Goal: Information Seeking & Learning: Learn about a topic

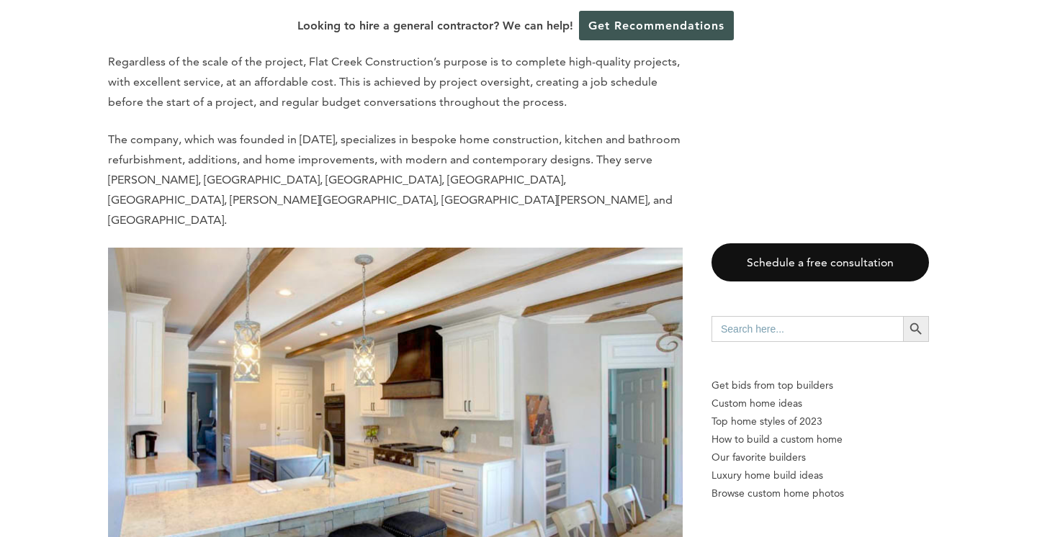
scroll to position [1095, 0]
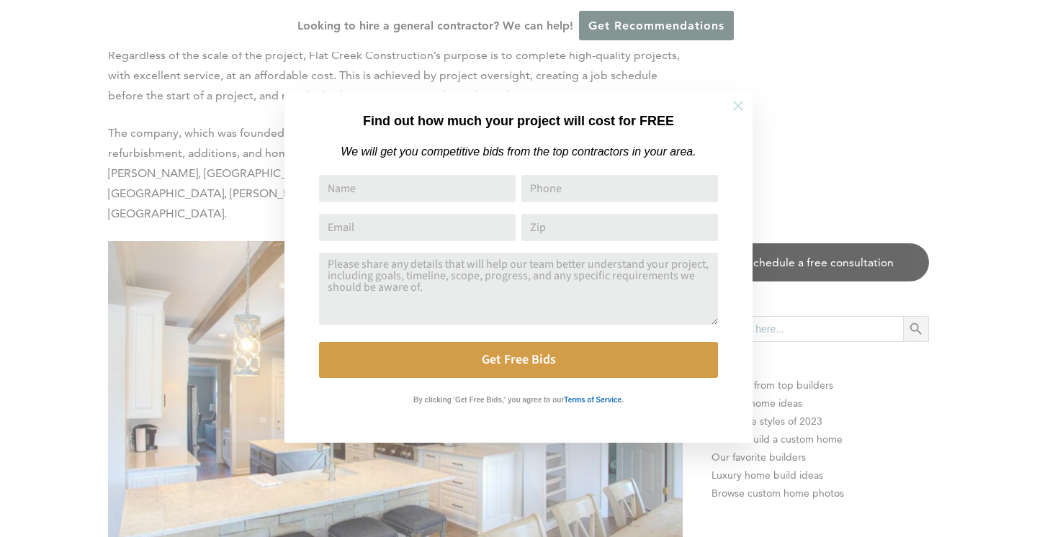
click at [735, 104] on icon at bounding box center [738, 106] width 16 height 16
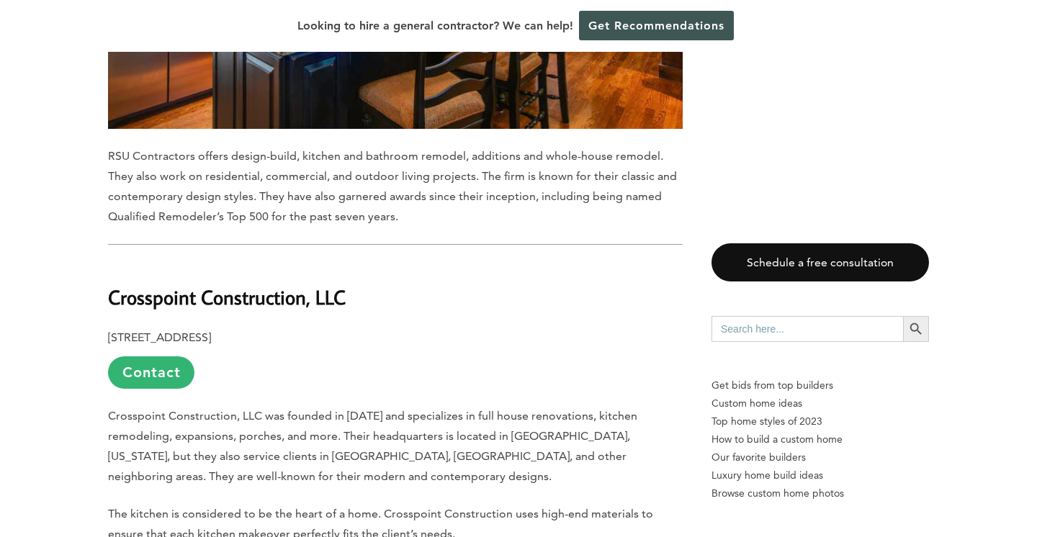
scroll to position [2388, 0]
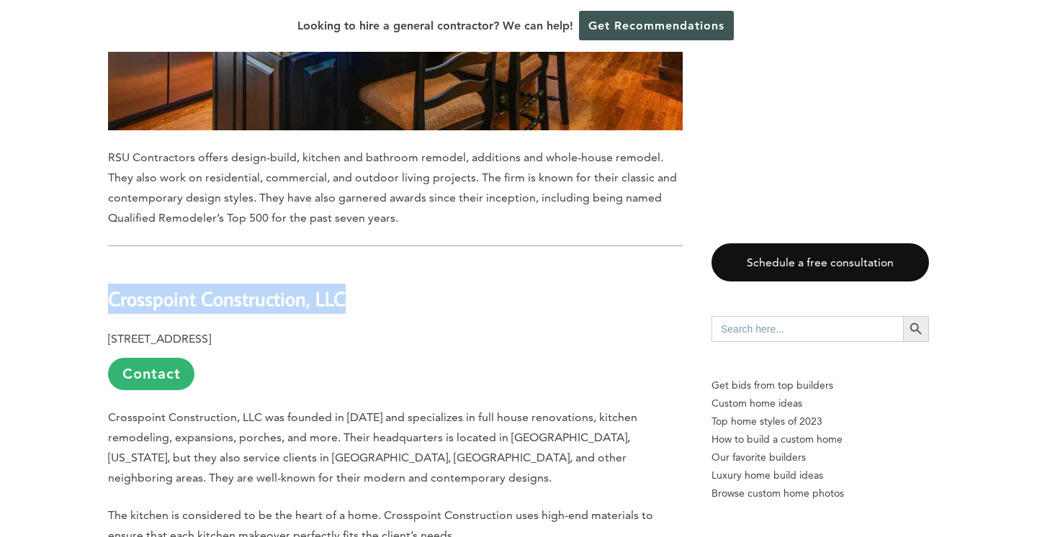
drag, startPoint x: 362, startPoint y: 261, endPoint x: 107, endPoint y: 258, distance: 255.0
copy b "Crosspoint Construction, LLC"
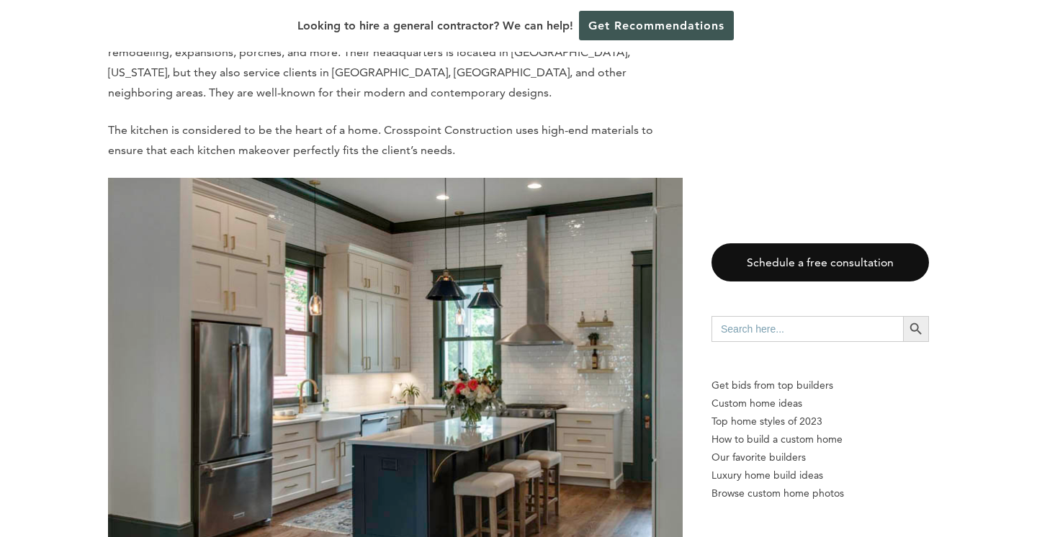
scroll to position [2819, 0]
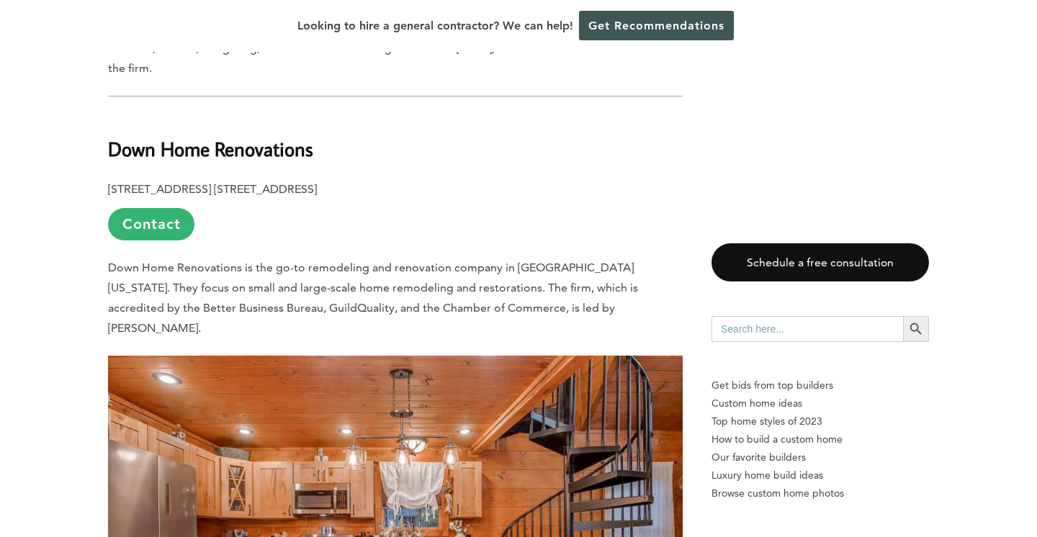
scroll to position [3393, 0]
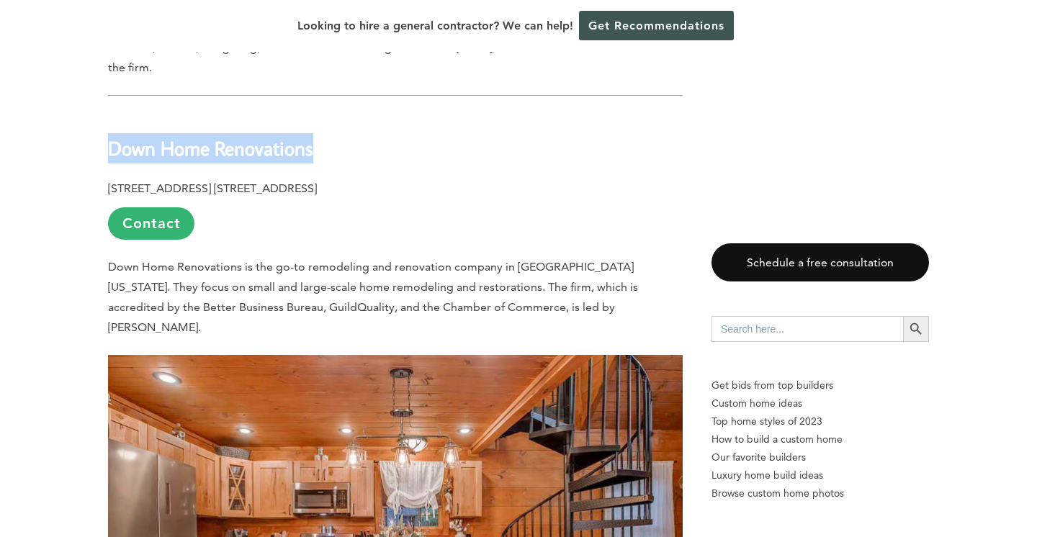
drag, startPoint x: 335, startPoint y: 92, endPoint x: 99, endPoint y: 81, distance: 236.5
copy b "Down Home Renovations"
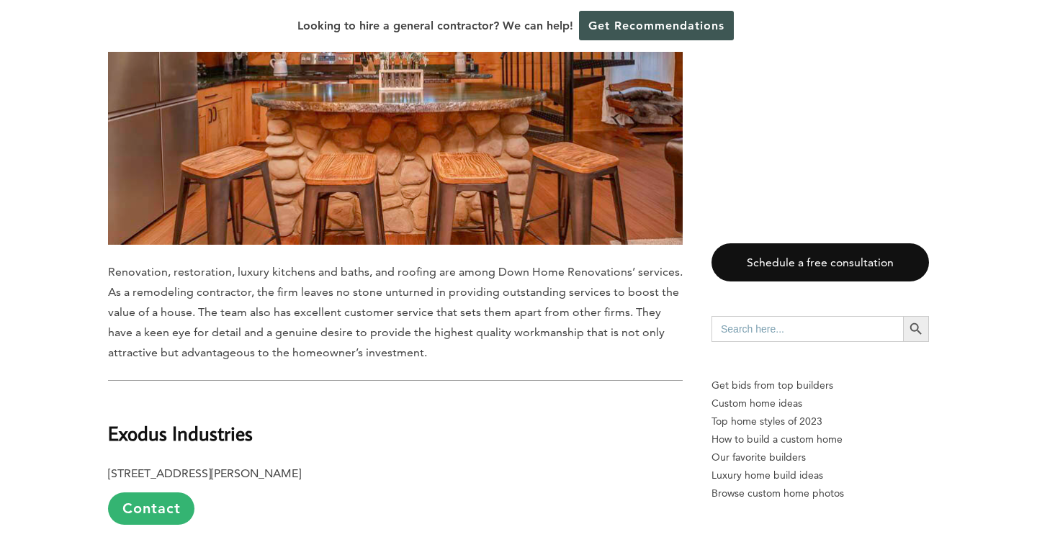
scroll to position [4046, 0]
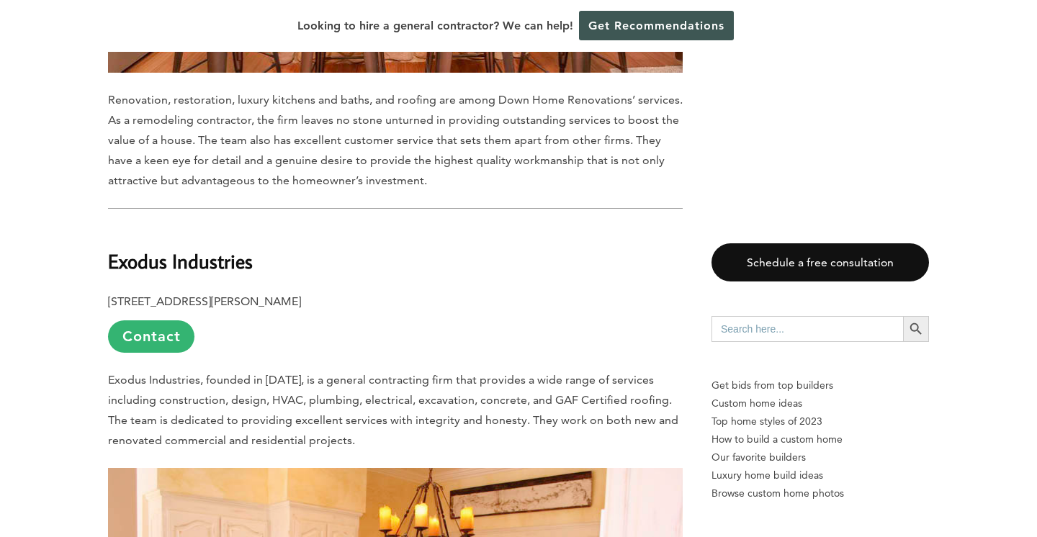
click at [647, 226] on h2 "Exodus Industries" at bounding box center [395, 251] width 575 height 50
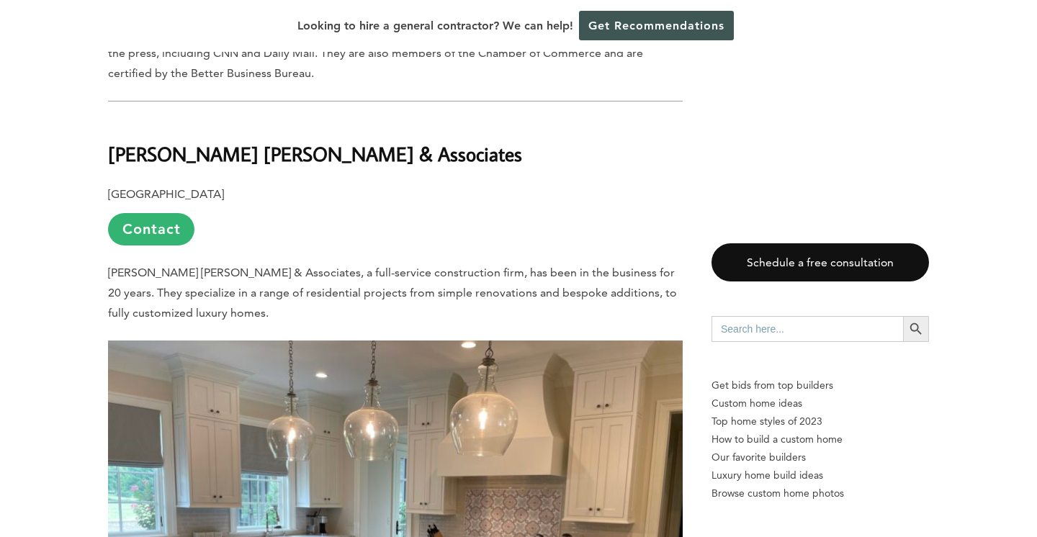
scroll to position [4927, 0]
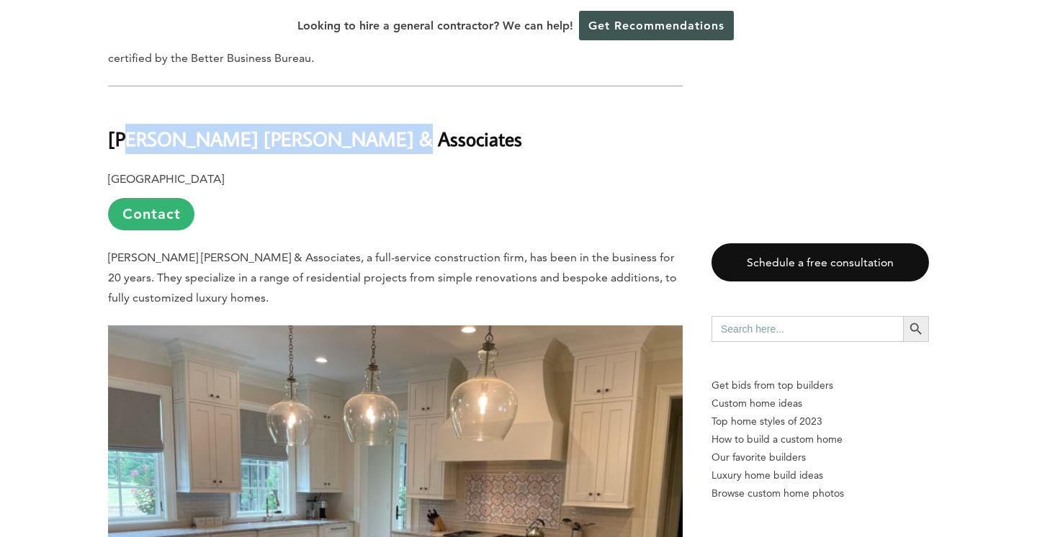
drag, startPoint x: 397, startPoint y: 65, endPoint x: 131, endPoint y: 52, distance: 266.1
click at [131, 104] on h2 "[PERSON_NAME] [PERSON_NAME] & Associates" at bounding box center [395, 129] width 575 height 50
copy b "nnelly [PERSON_NAME] & Associates"
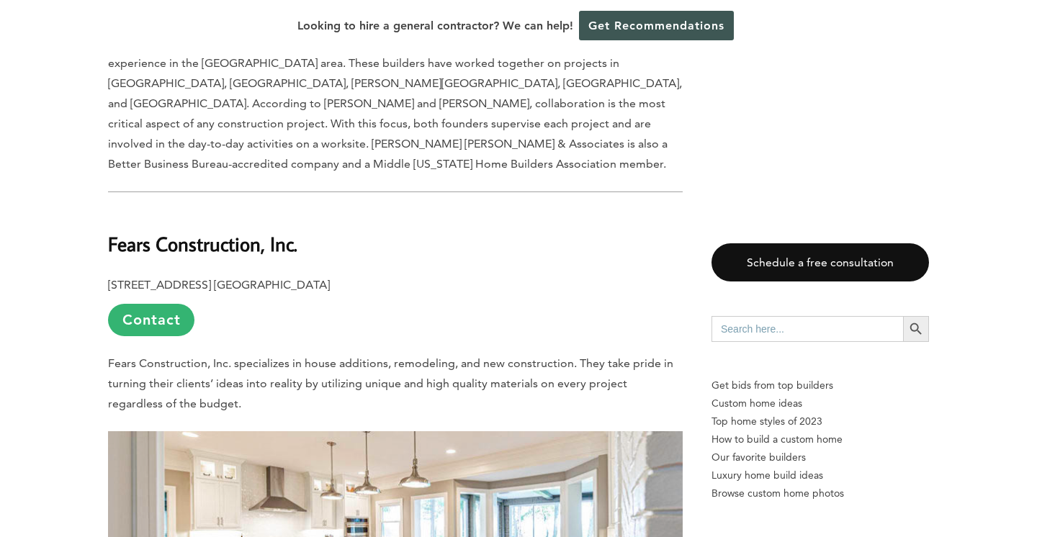
scroll to position [5665, 0]
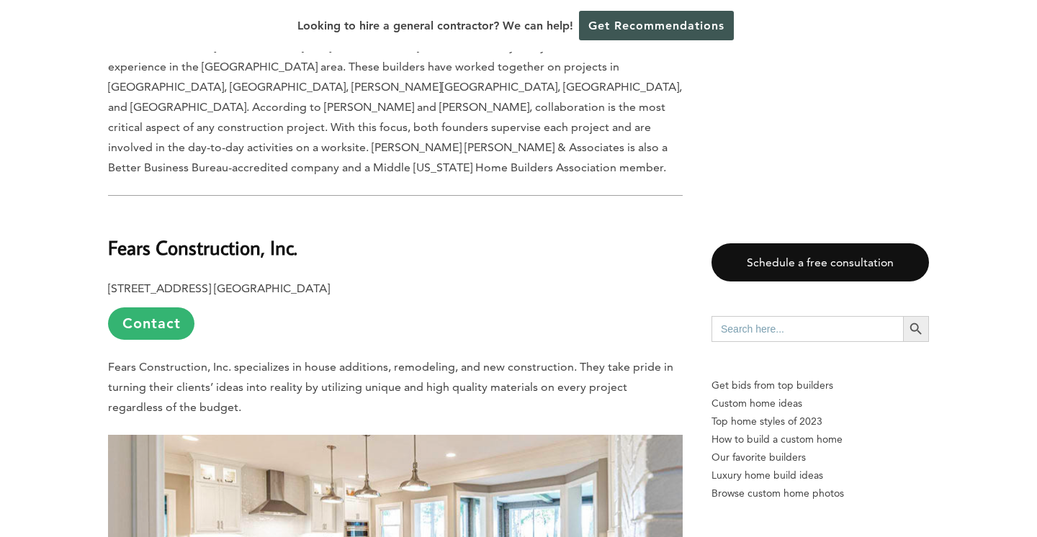
click at [536, 279] on p "[STREET_ADDRESS] [GEOGRAPHIC_DATA] Contact" at bounding box center [395, 309] width 575 height 61
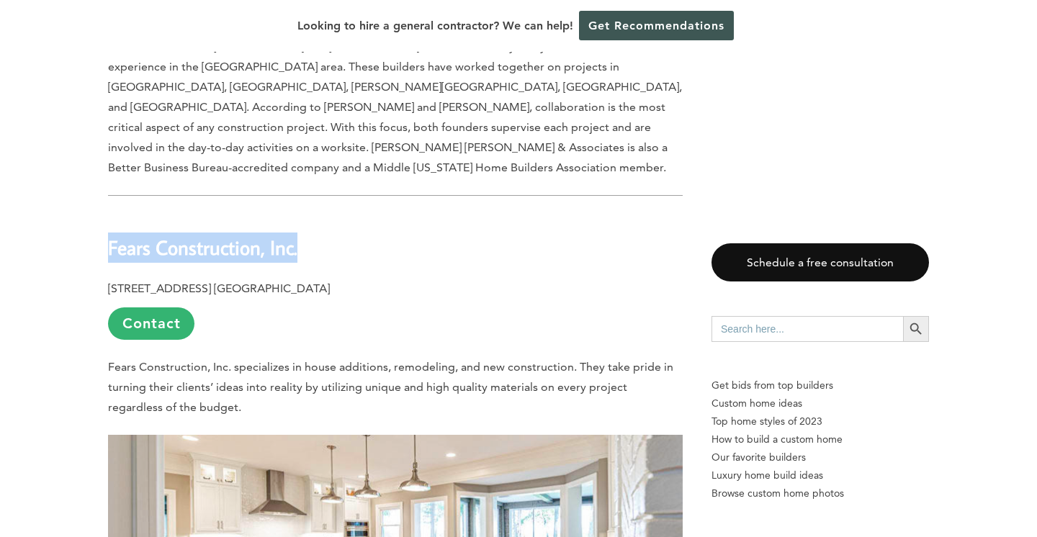
drag, startPoint x: 314, startPoint y: 145, endPoint x: 90, endPoint y: 131, distance: 224.4
copy b "Fears Construction, Inc."
click at [546, 213] on h2 "Fears Construction, Inc." at bounding box center [395, 238] width 575 height 50
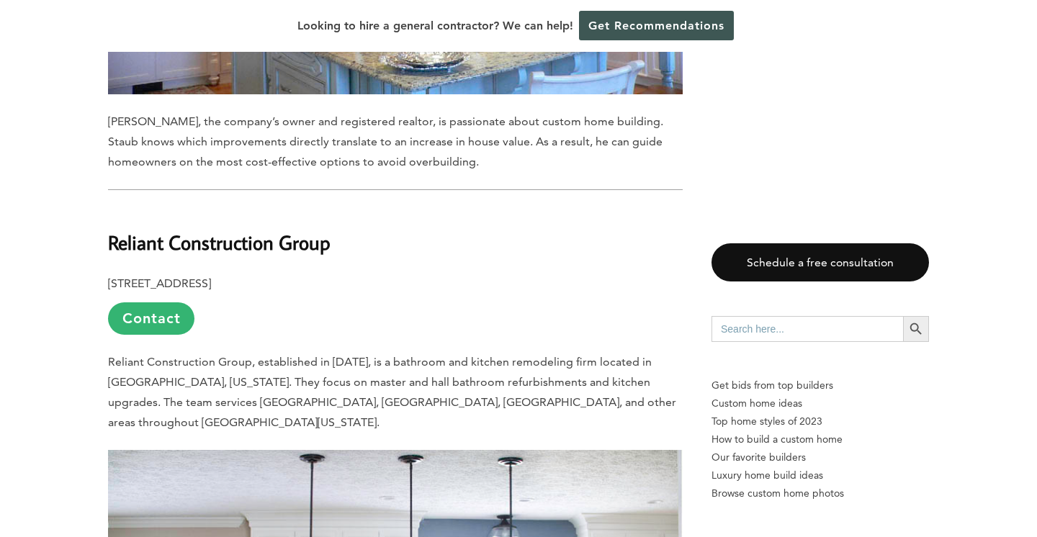
scroll to position [7190, 0]
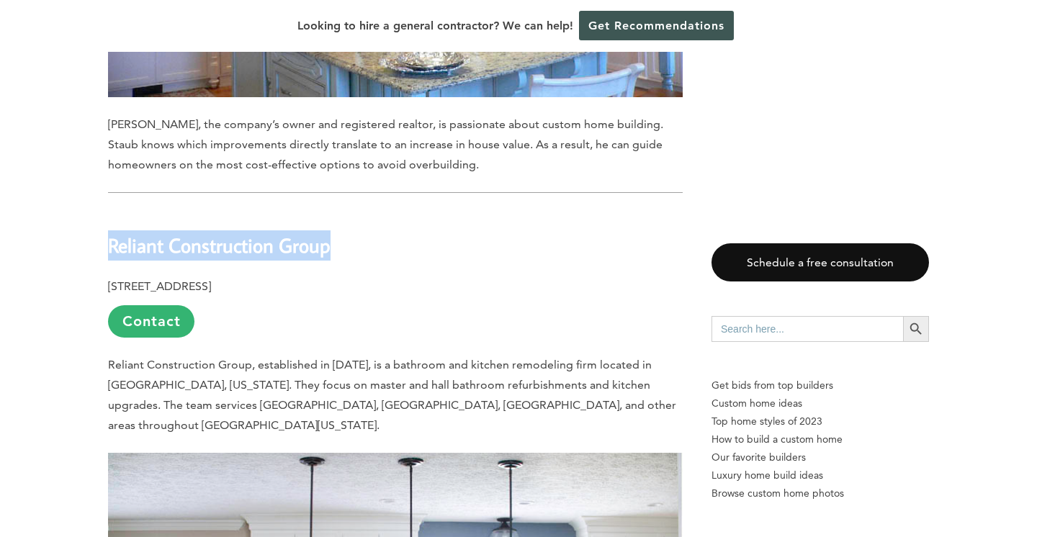
drag, startPoint x: 348, startPoint y: 135, endPoint x: 99, endPoint y: 122, distance: 249.5
copy b "Reliant Construction Group"
click at [673, 210] on h2 "Reliant Construction Group" at bounding box center [395, 235] width 575 height 50
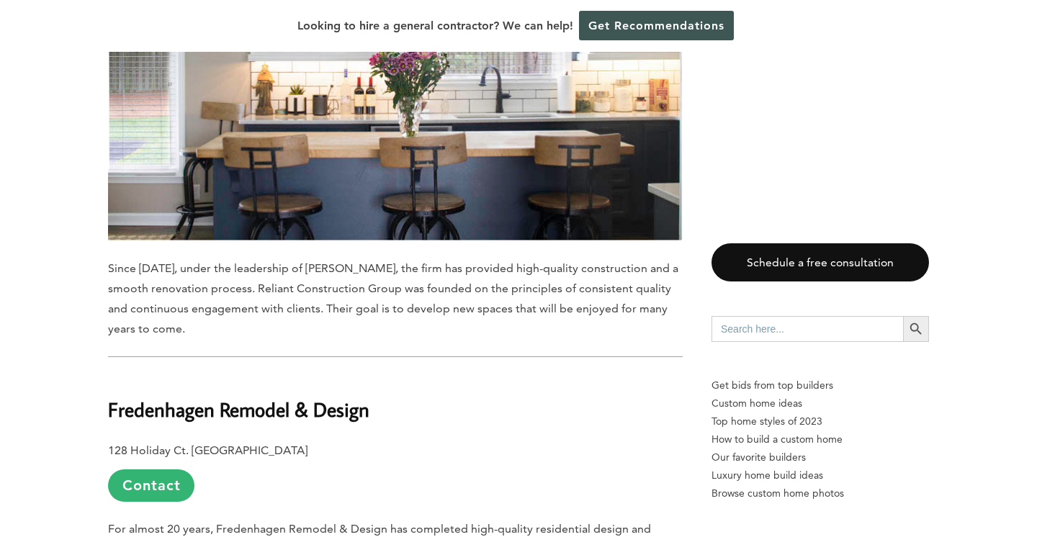
scroll to position [7792, 0]
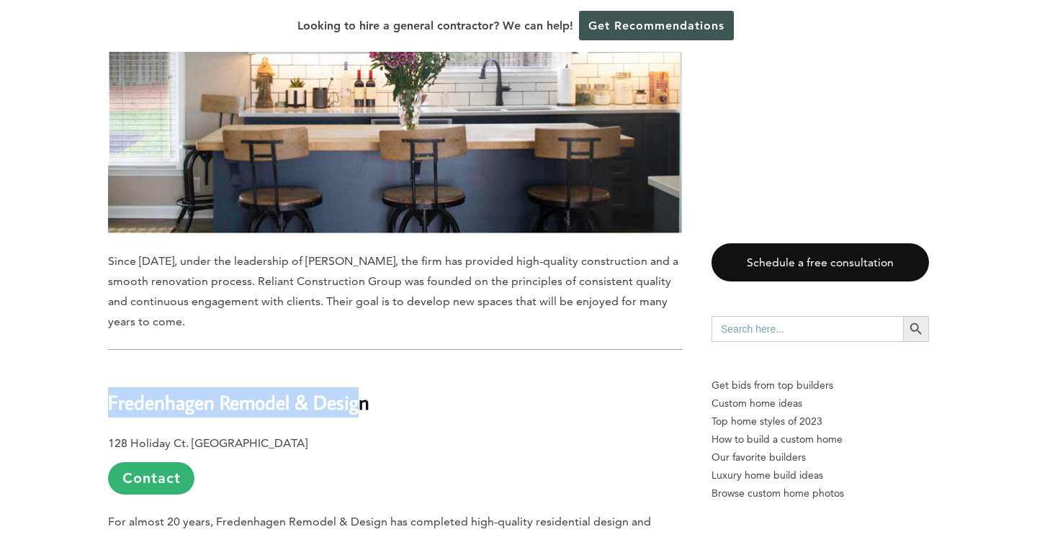
drag, startPoint x: 361, startPoint y: 269, endPoint x: 108, endPoint y: 263, distance: 252.9
click at [108, 390] on b "Fredenhagen Remodel & Design" at bounding box center [238, 402] width 261 height 25
drag, startPoint x: 393, startPoint y: 265, endPoint x: 97, endPoint y: 238, distance: 297.3
copy b "Fredenhagen Remodel & Design"
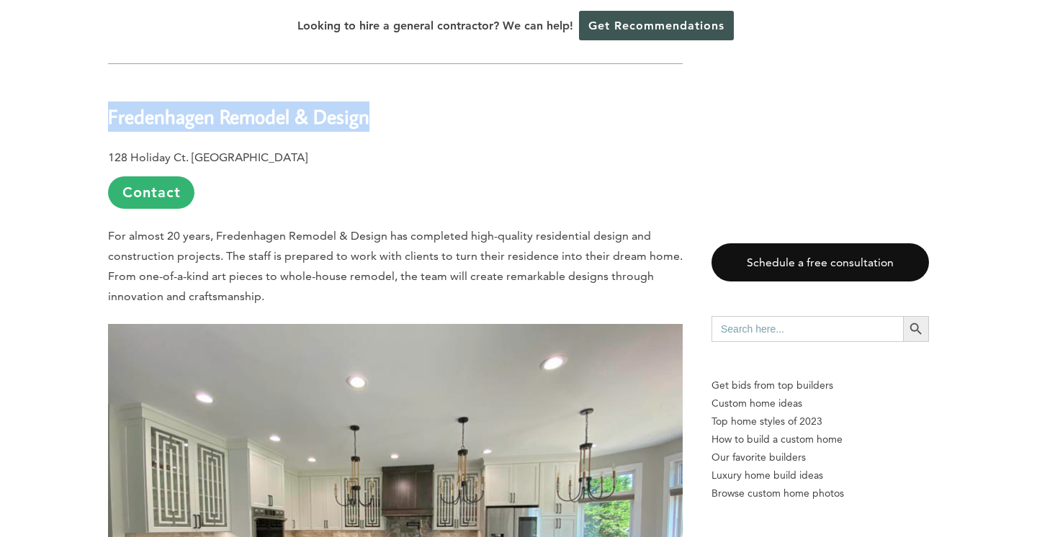
scroll to position [8327, 0]
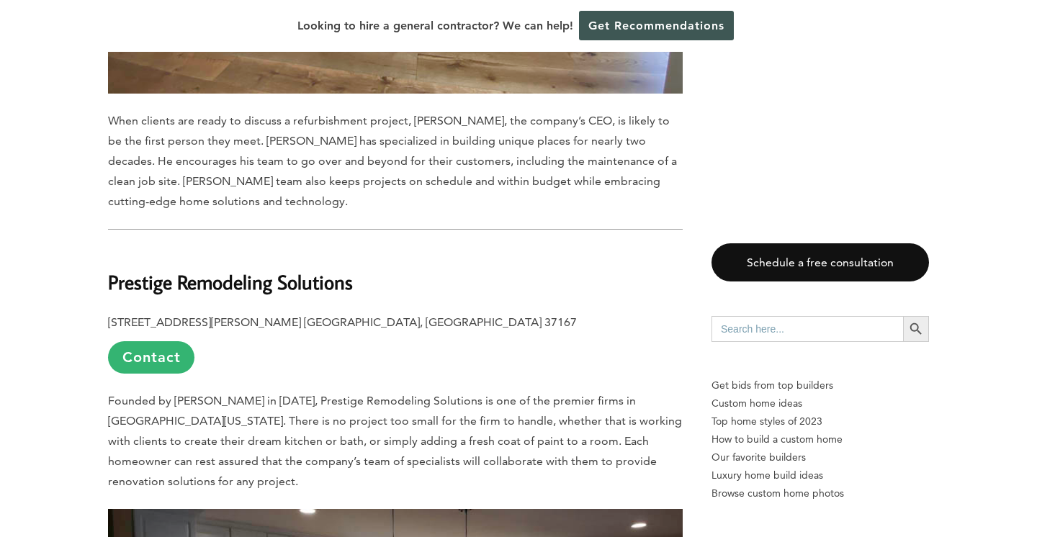
scroll to position [8738, 0]
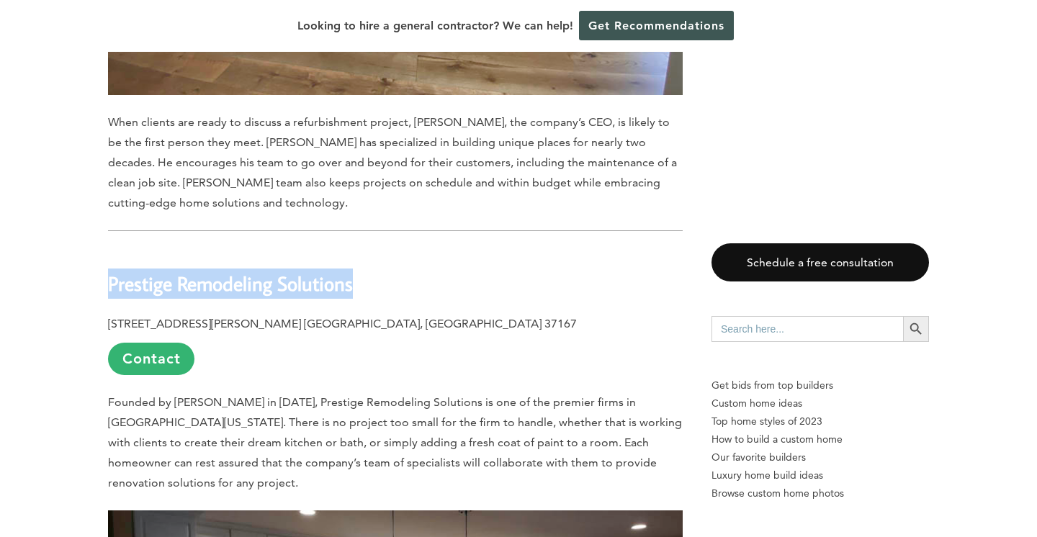
drag, startPoint x: 356, startPoint y: 147, endPoint x: 102, endPoint y: 140, distance: 254.4
copy b "Prestige Remodeling Solutions"
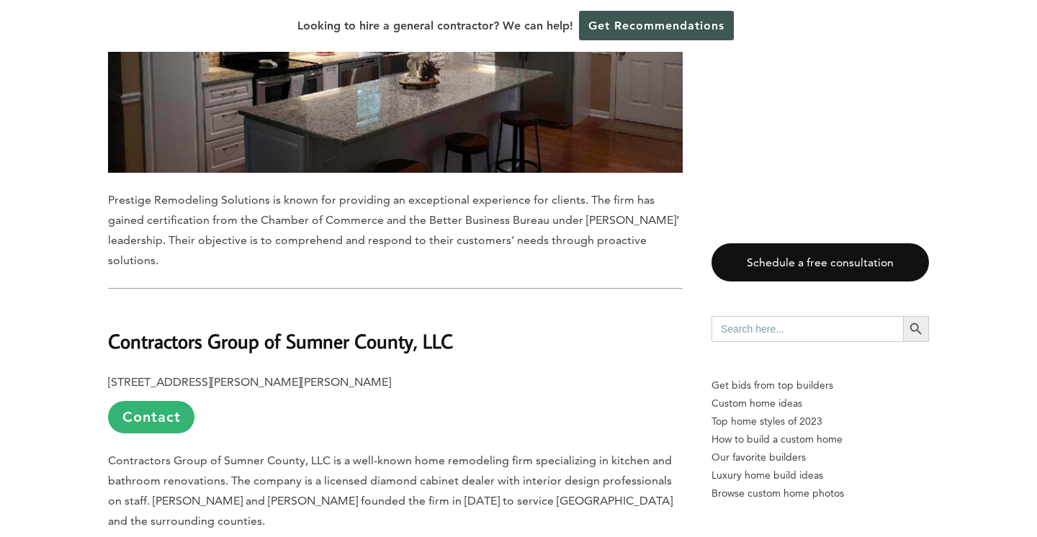
scroll to position [9356, 0]
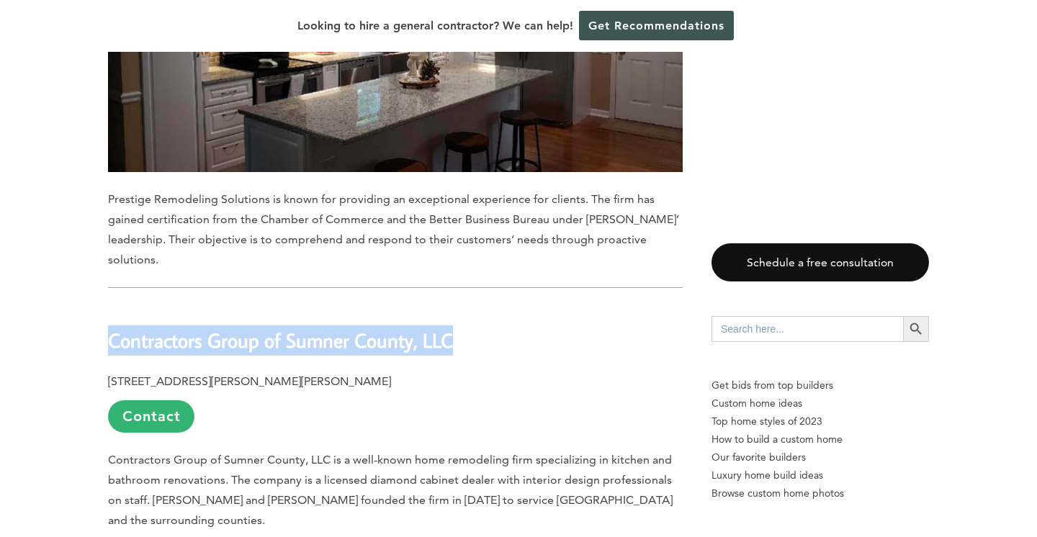
drag, startPoint x: 452, startPoint y: 179, endPoint x: 105, endPoint y: 166, distance: 346.7
copy b "Contractors Group of Sumner County, LLC"
